Goal: Information Seeking & Learning: Find specific page/section

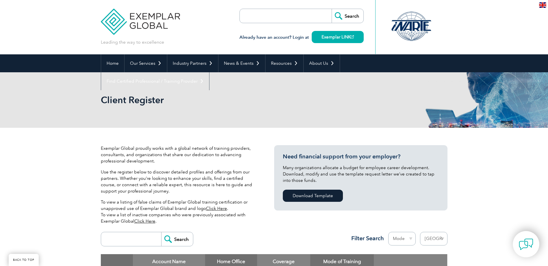
select select "[GEOGRAPHIC_DATA]"
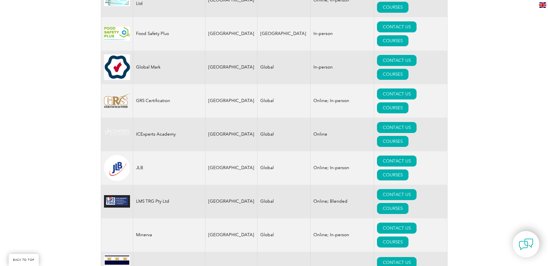
scroll to position [491, 0]
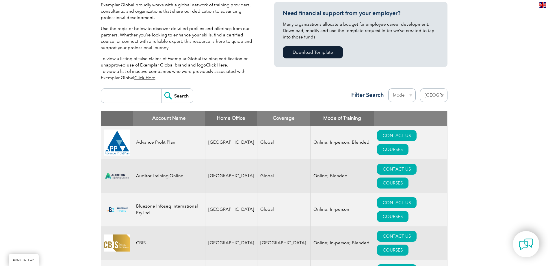
scroll to position [115, 0]
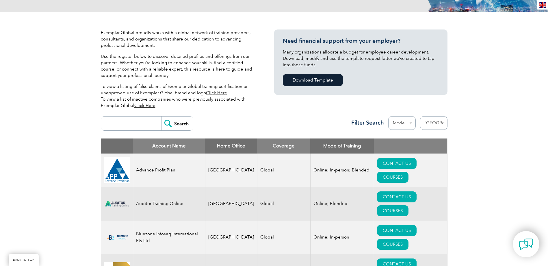
click at [409, 124] on select "Mode Online In-person Blended" at bounding box center [401, 123] width 27 height 14
select select "Online"
click at [388, 116] on select "Mode Online In-person Blended" at bounding box center [401, 123] width 27 height 14
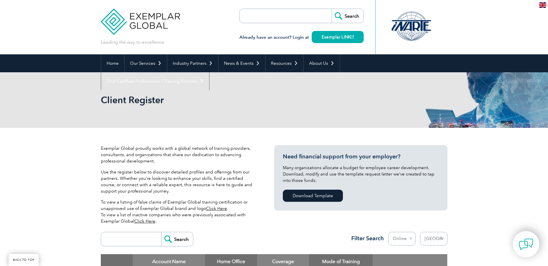
select select "[GEOGRAPHIC_DATA]"
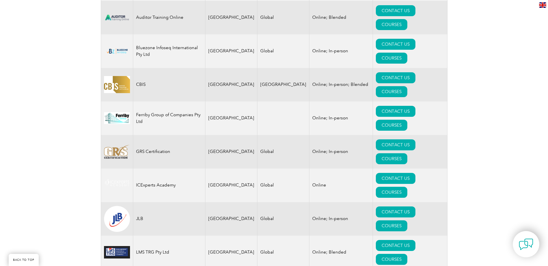
scroll to position [289, 0]
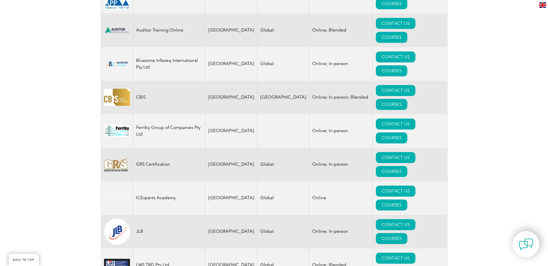
click at [69, 107] on div "Exemplar Global proudly works with a global network of training providers, cons…" at bounding box center [274, 162] width 548 height 646
